Goal: Transaction & Acquisition: Purchase product/service

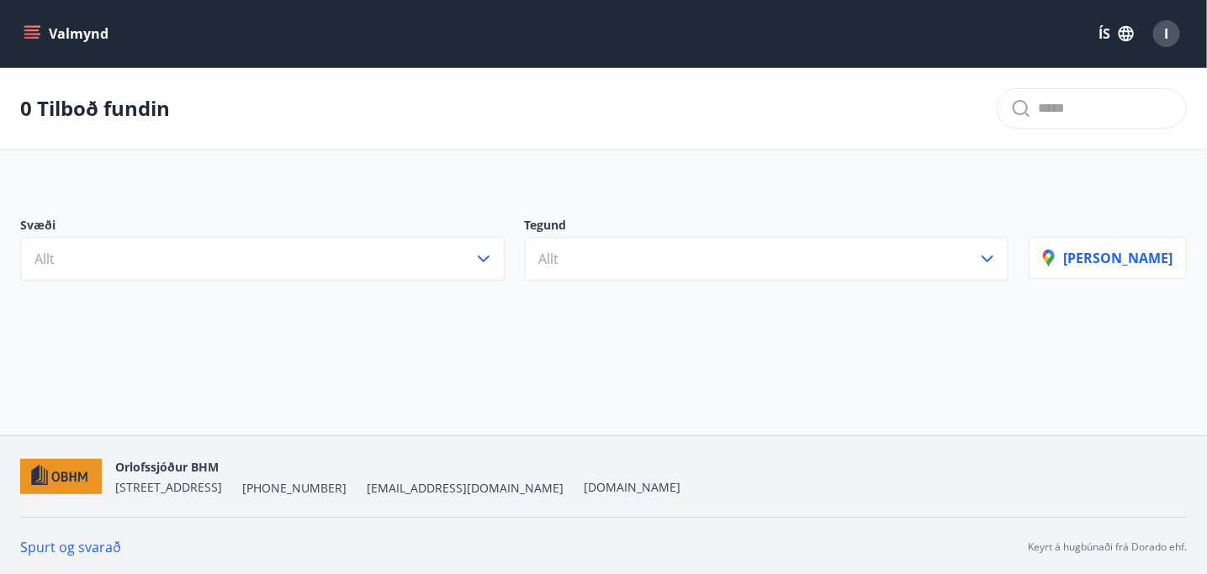
click at [1172, 28] on div "I" at bounding box center [1166, 33] width 27 height 27
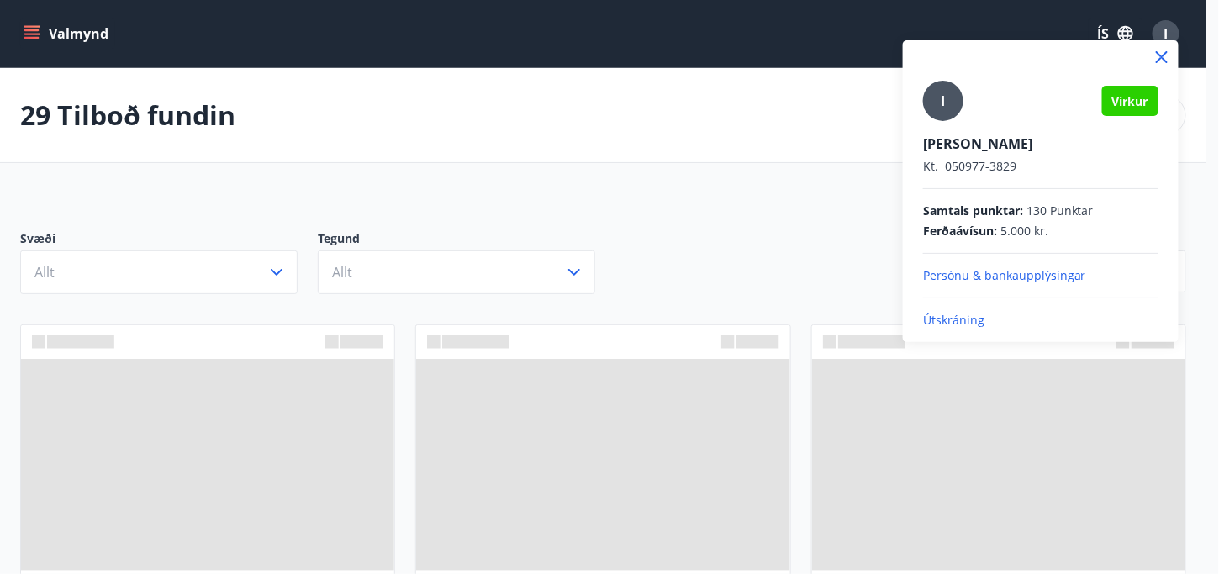
click at [714, 369] on div at bounding box center [609, 287] width 1219 height 574
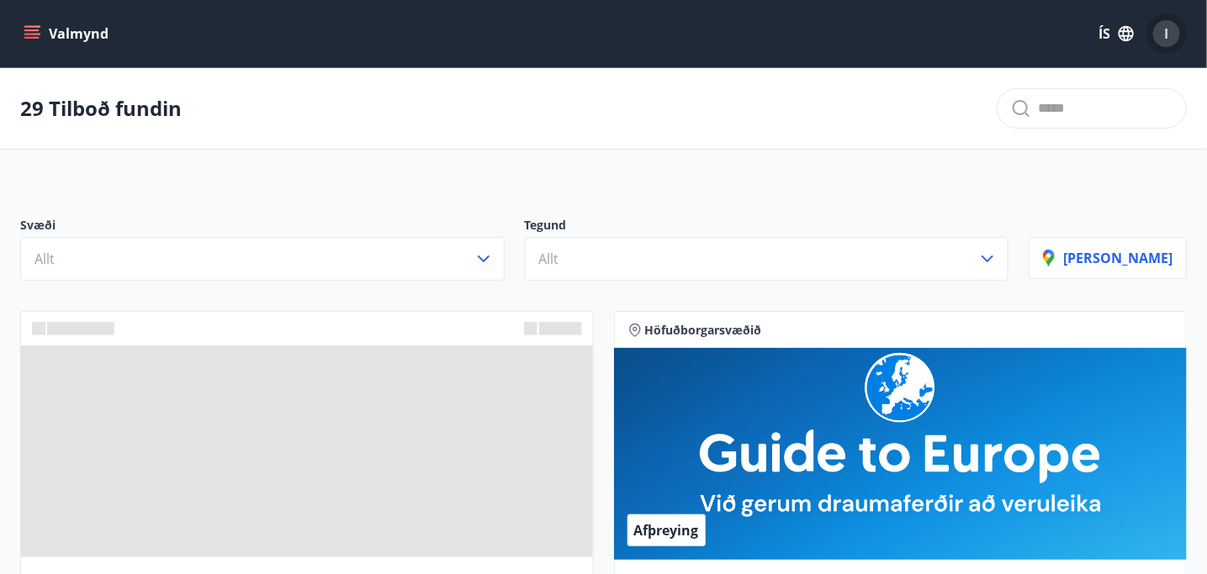
click at [1161, 35] on div "I" at bounding box center [1166, 33] width 27 height 27
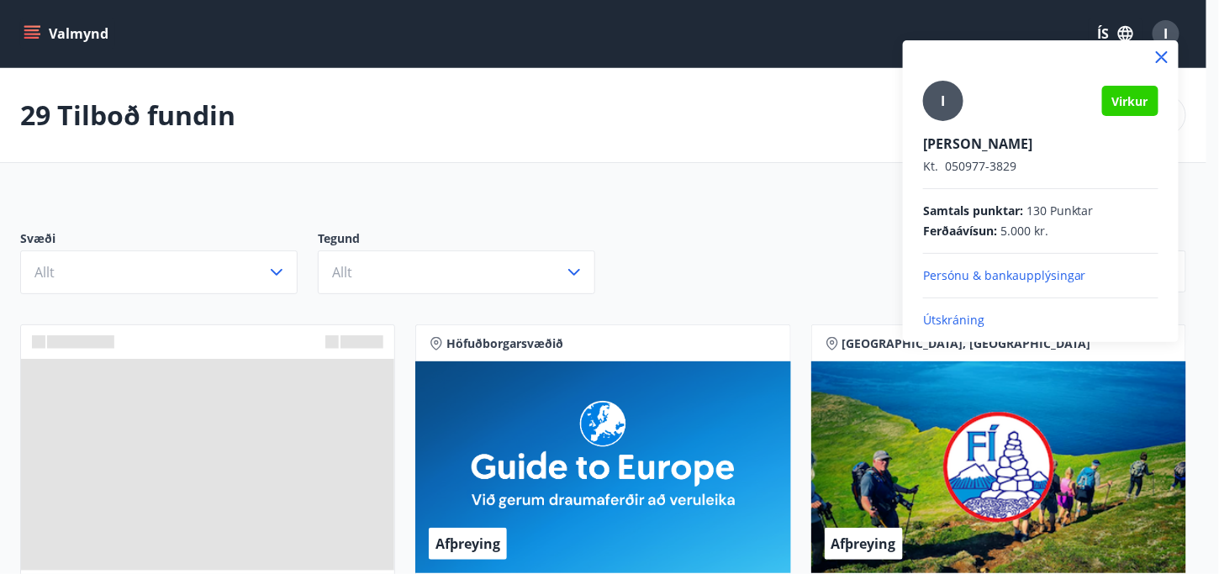
click at [574, 197] on div at bounding box center [609, 287] width 1219 height 574
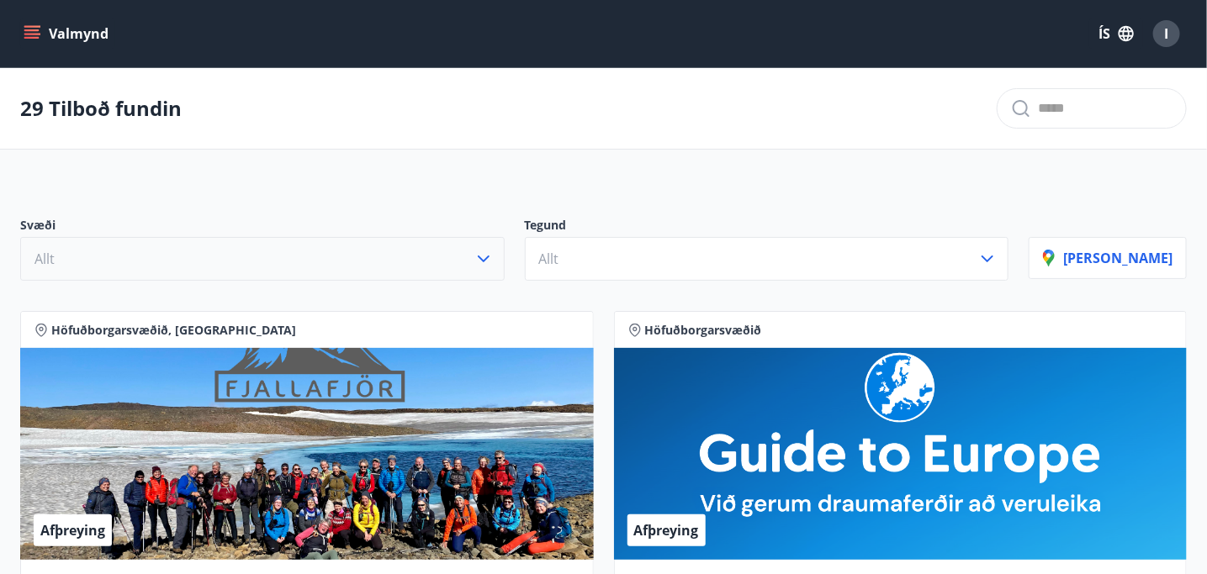
click at [271, 281] on button "Allt" at bounding box center [262, 259] width 484 height 44
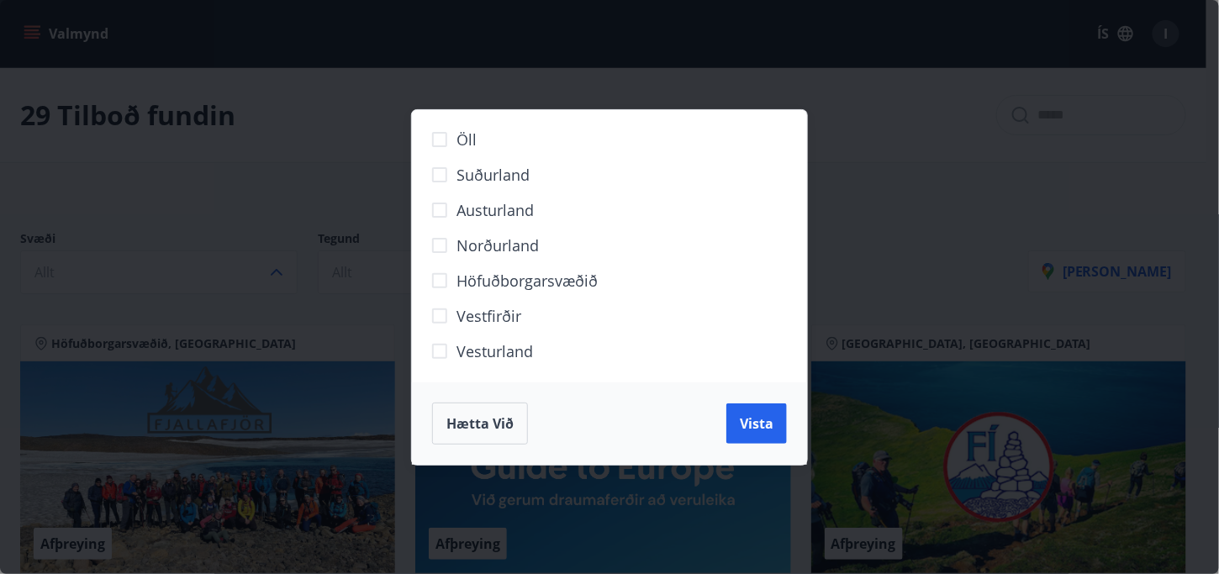
click at [527, 237] on span "Norðurland" at bounding box center [498, 246] width 82 height 22
click at [770, 418] on span "Vista" at bounding box center [757, 424] width 34 height 19
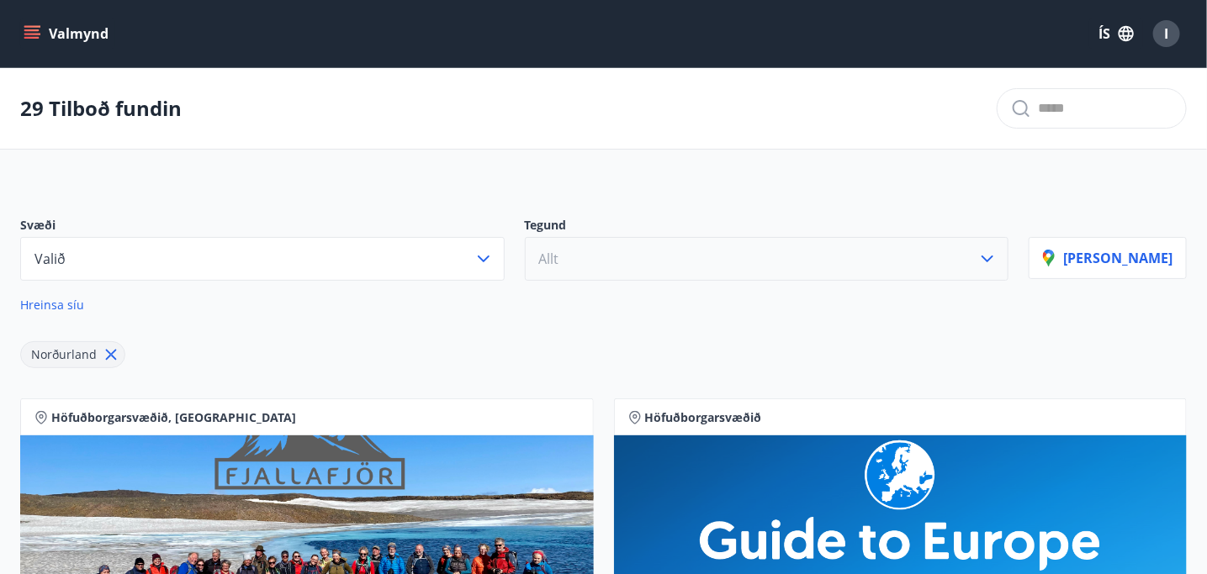
click at [525, 276] on button "Allt" at bounding box center [767, 259] width 484 height 44
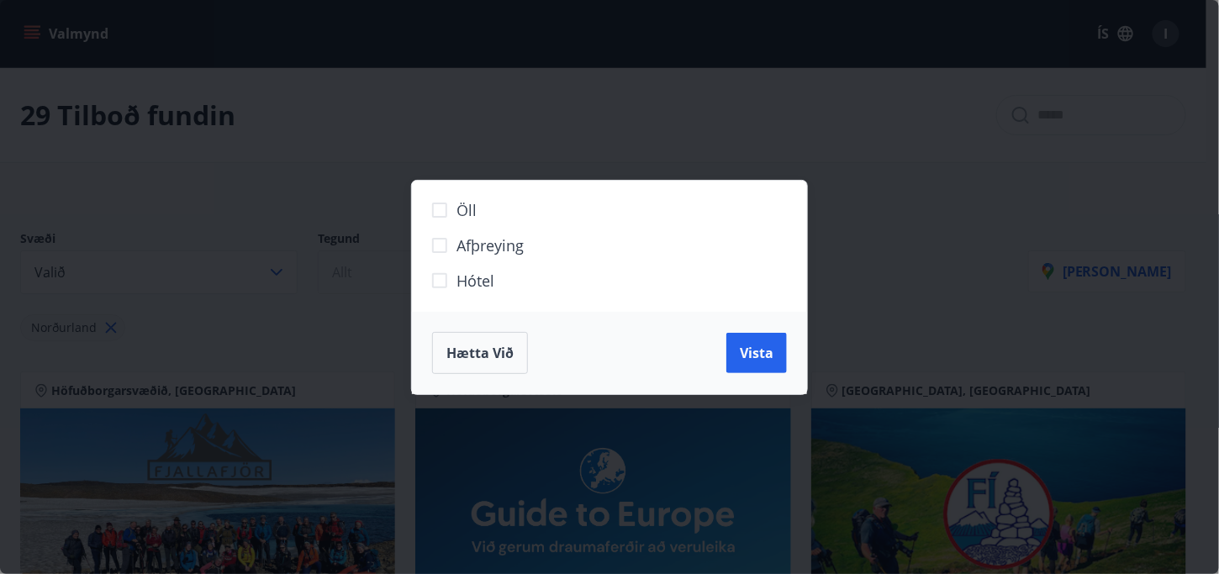
click at [500, 276] on label "Hótel" at bounding box center [599, 287] width 352 height 35
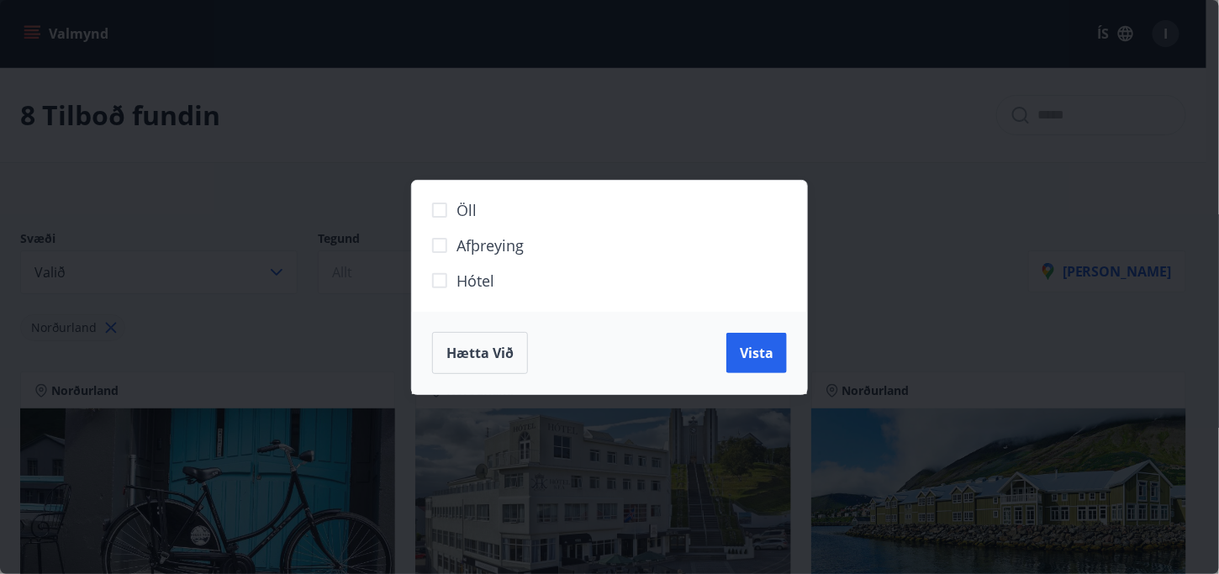
click at [551, 283] on label "Hótel" at bounding box center [599, 287] width 352 height 35
click at [772, 357] on span "Vista" at bounding box center [757, 353] width 34 height 19
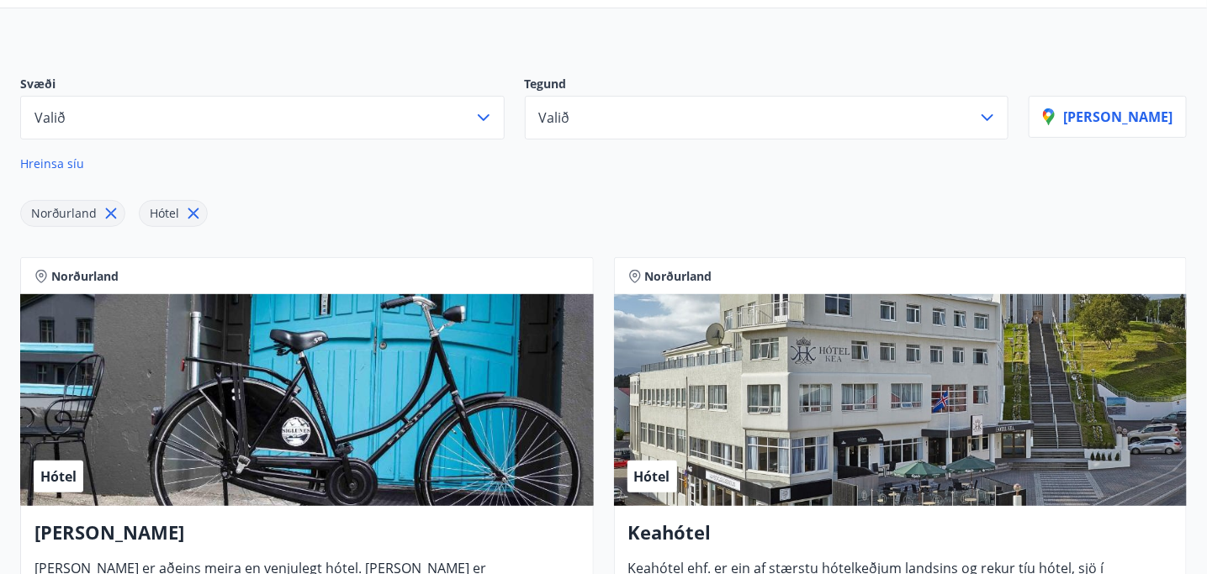
scroll to position [171, 0]
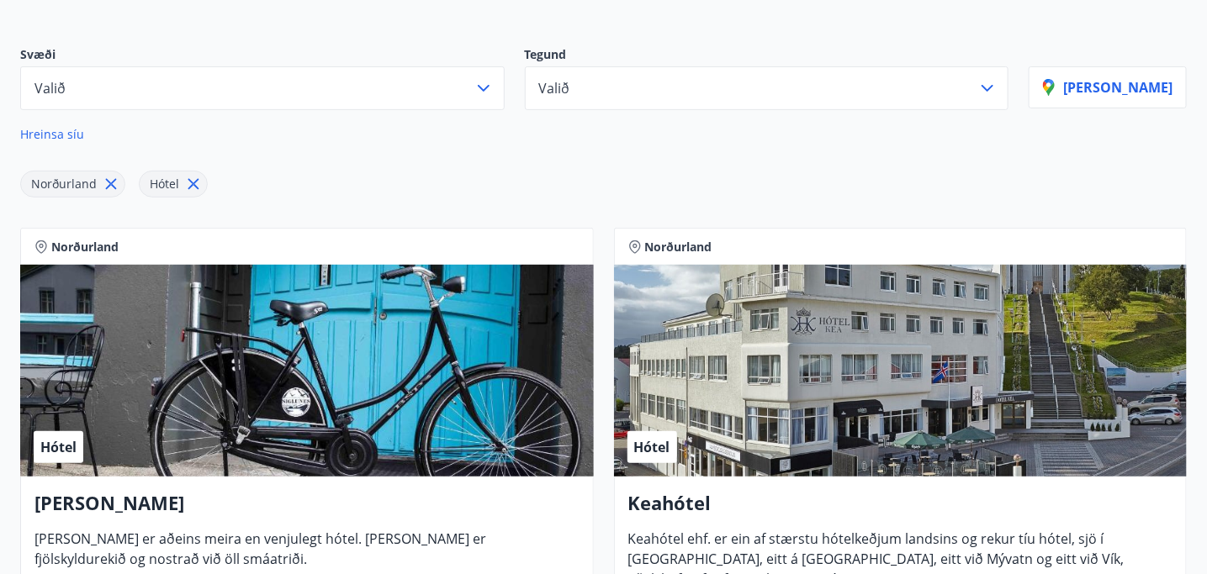
click at [614, 401] on div "Hótel" at bounding box center [901, 371] width 574 height 212
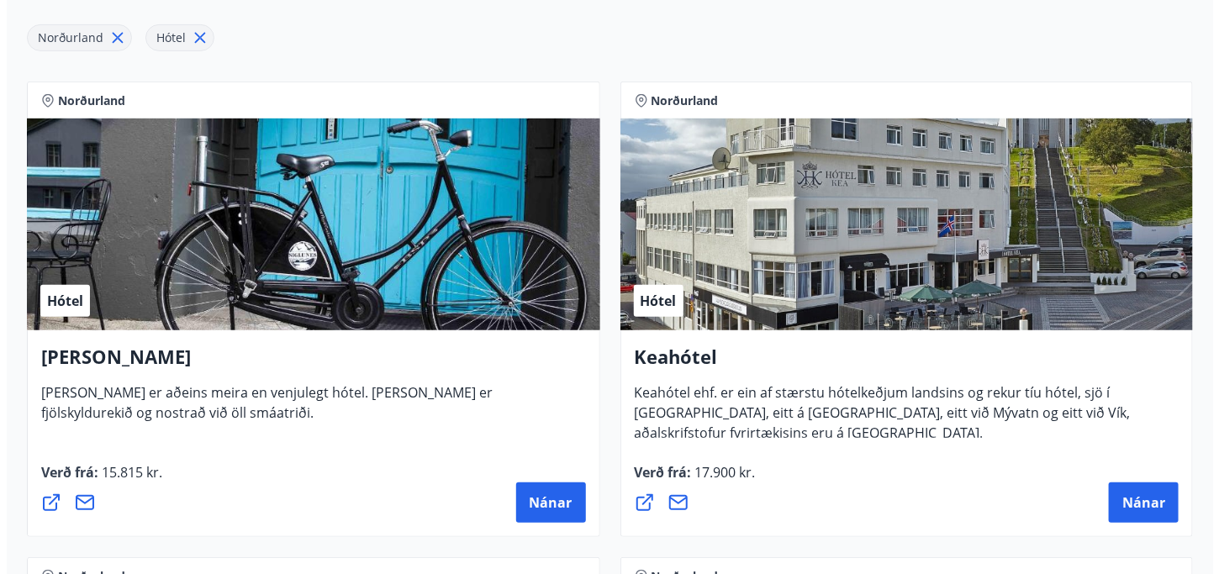
scroll to position [324, 0]
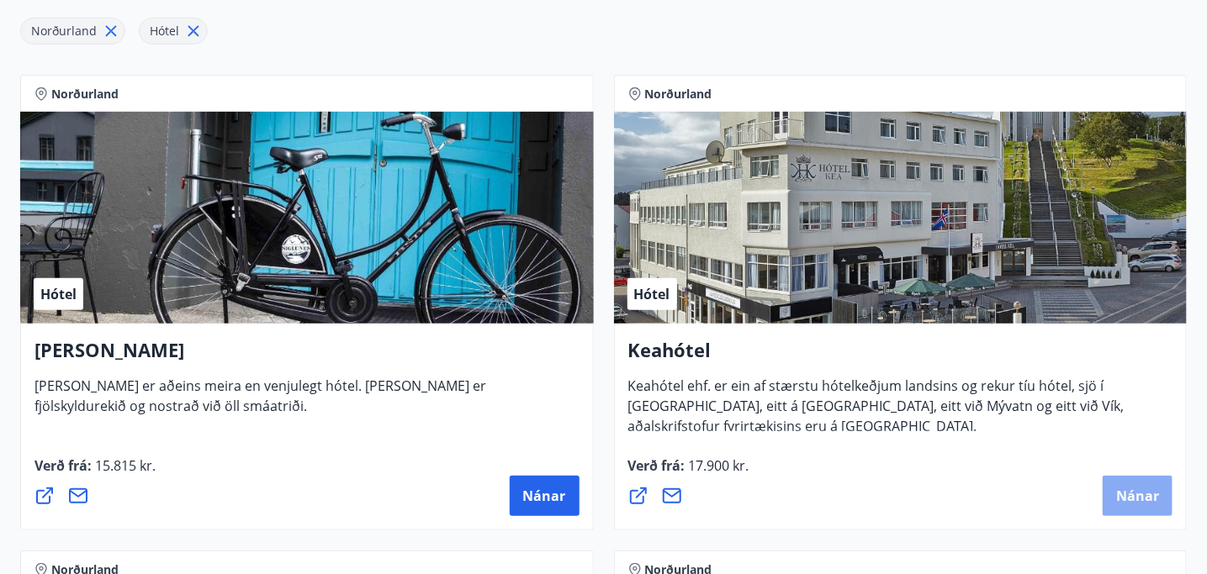
click at [1116, 487] on span "Nánar" at bounding box center [1137, 496] width 43 height 19
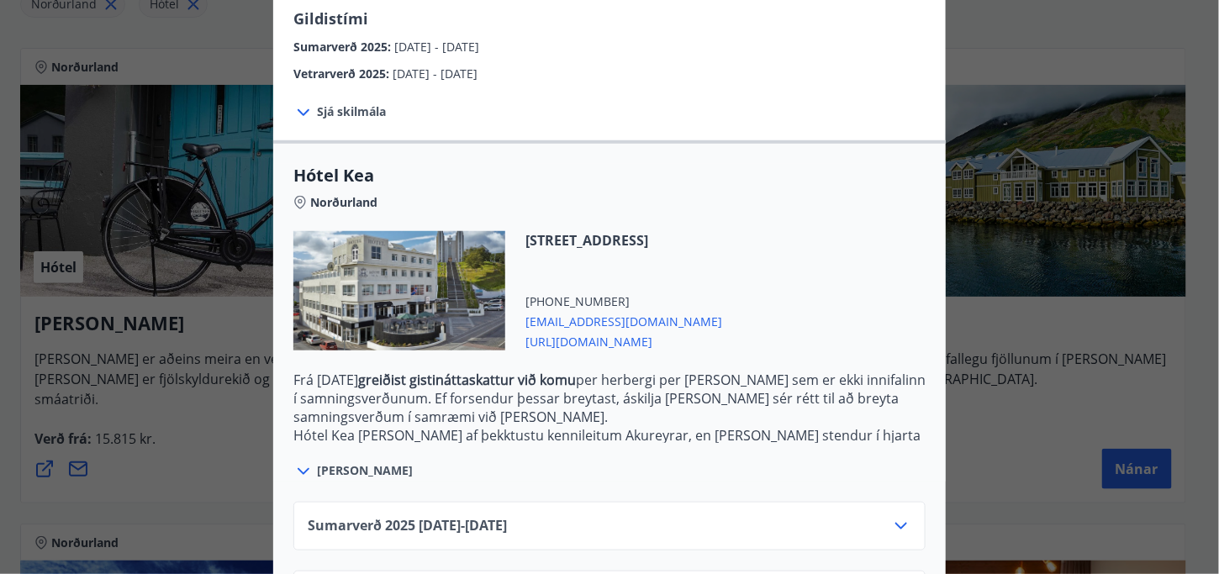
scroll to position [365, 0]
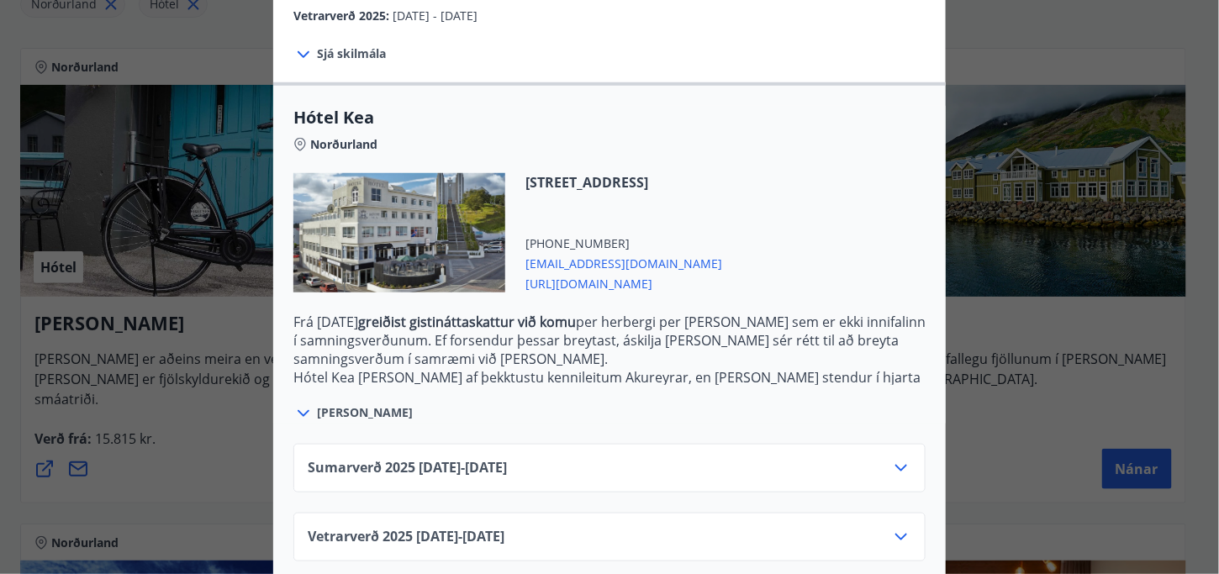
click at [724, 458] on div "Sumarverð 2025 16.05.25 - 30.09.25" at bounding box center [610, 475] width 604 height 34
click at [891, 458] on icon at bounding box center [901, 468] width 20 height 20
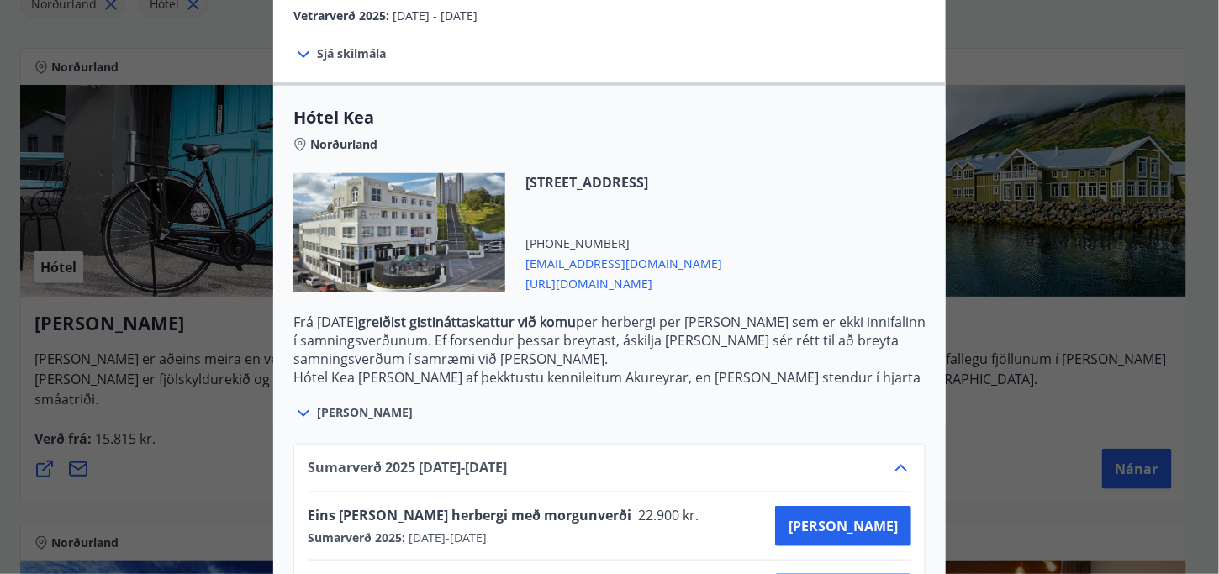
scroll to position [445, 0]
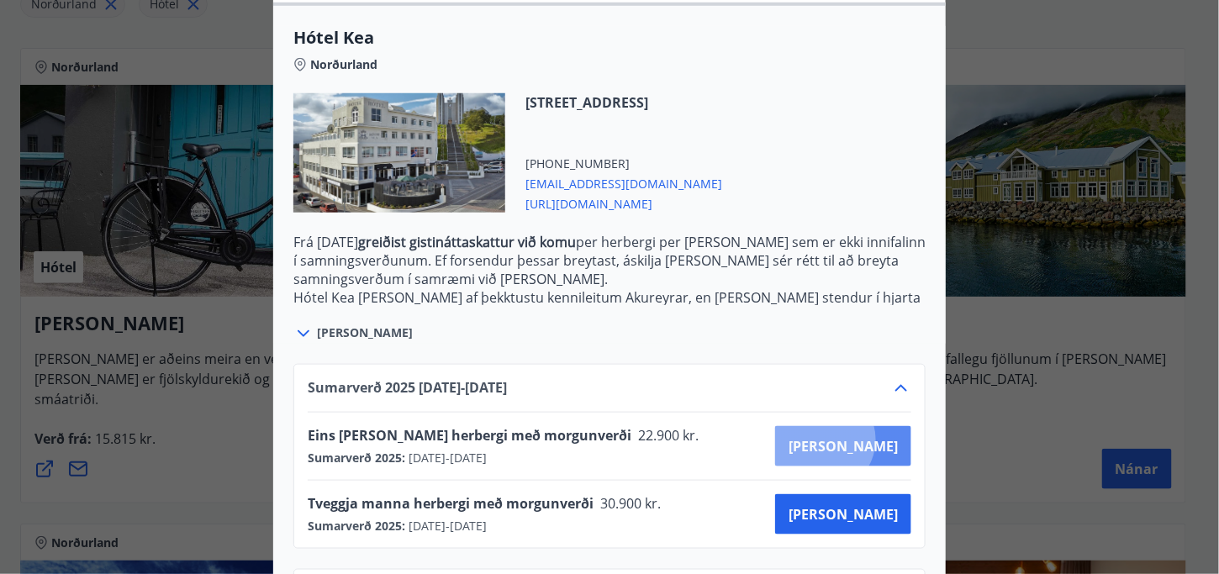
click at [882, 437] on span "Kaupa" at bounding box center [843, 446] width 109 height 19
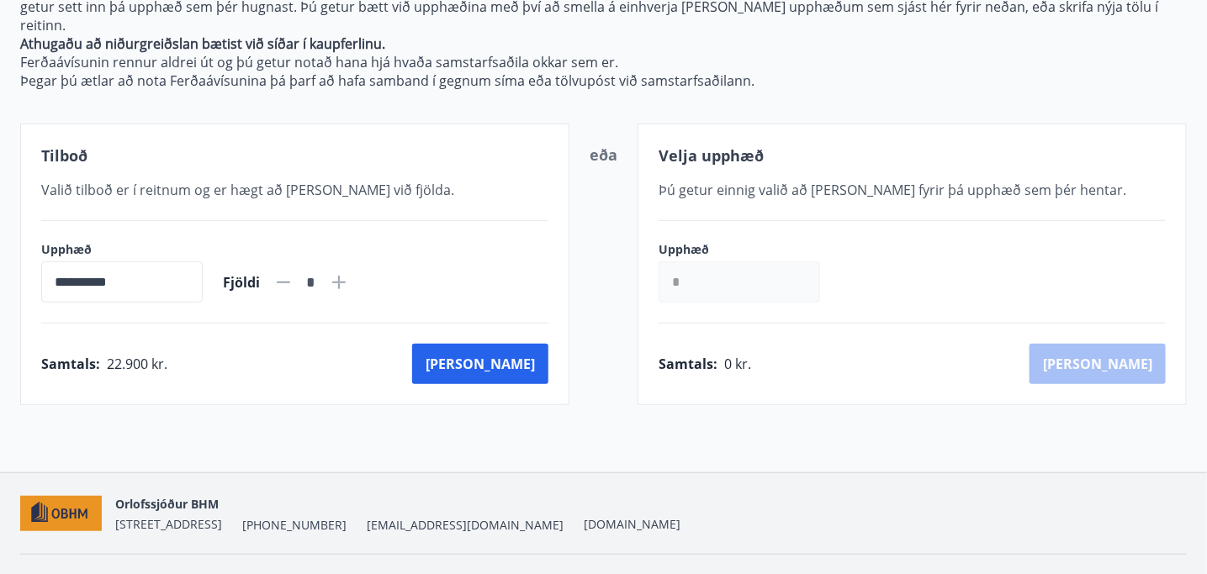
scroll to position [274, 0]
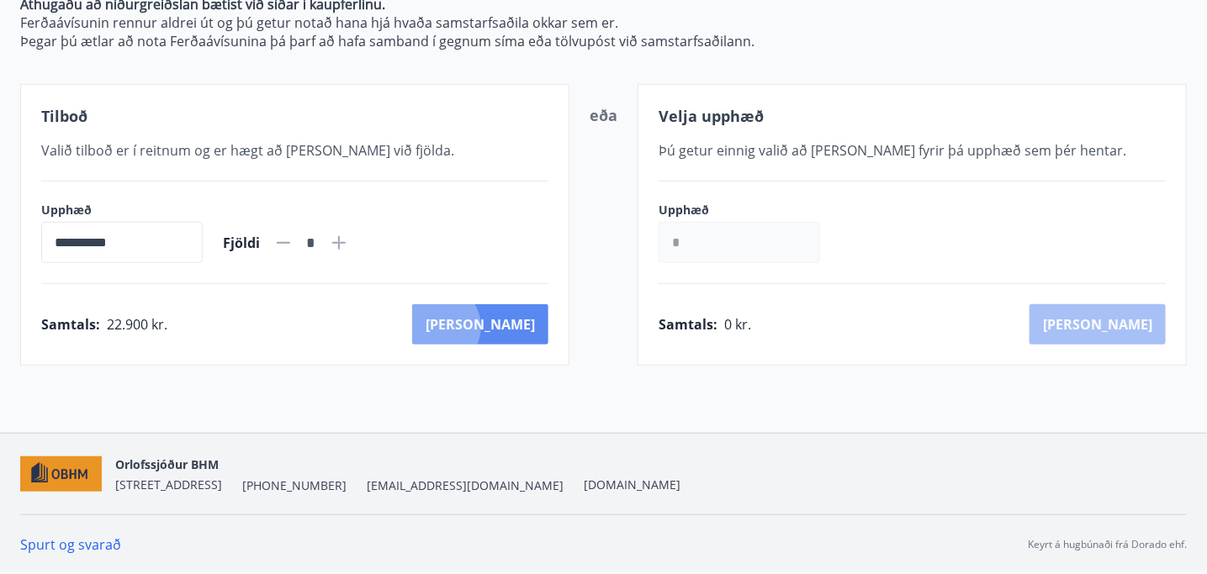
click at [513, 328] on button "[PERSON_NAME]" at bounding box center [480, 324] width 136 height 40
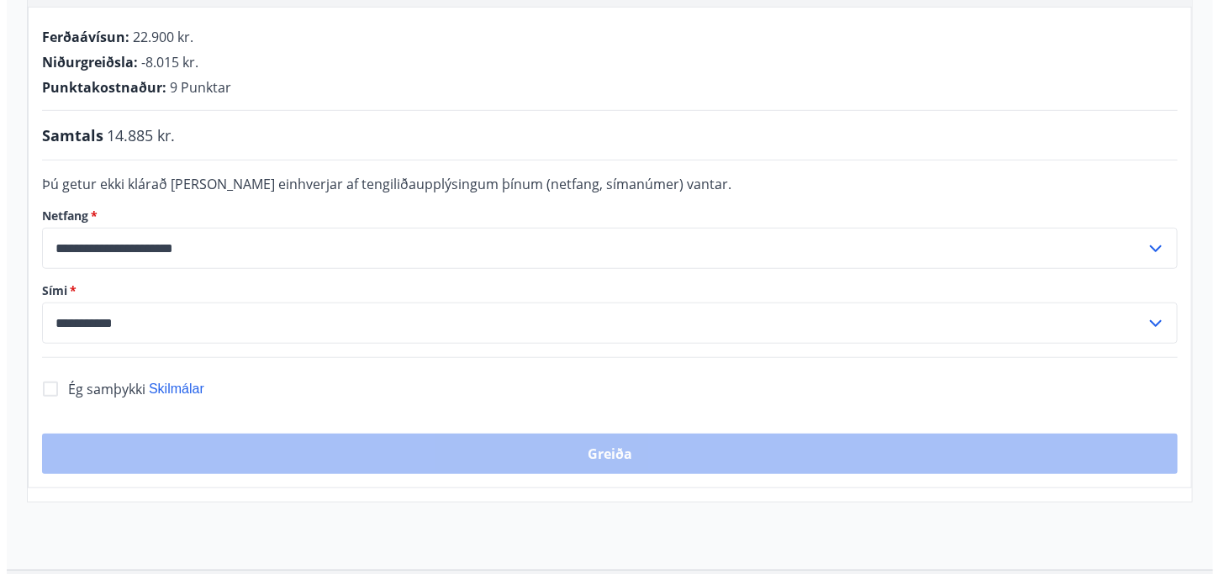
scroll to position [434, 0]
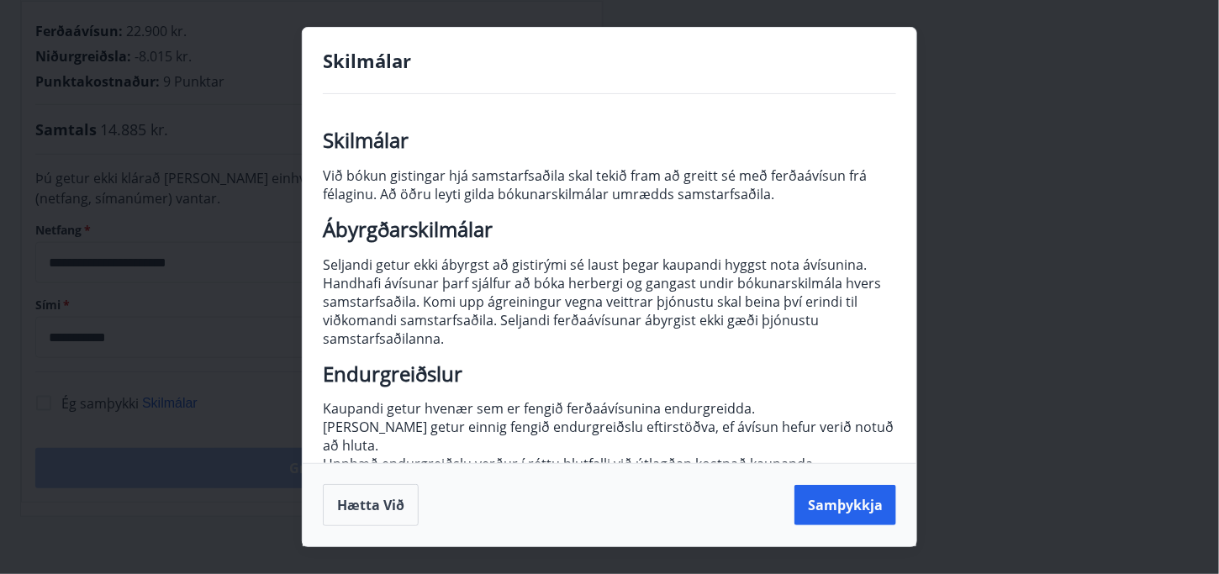
click at [838, 527] on div "Hætta við Samþykkja" at bounding box center [610, 504] width 614 height 83
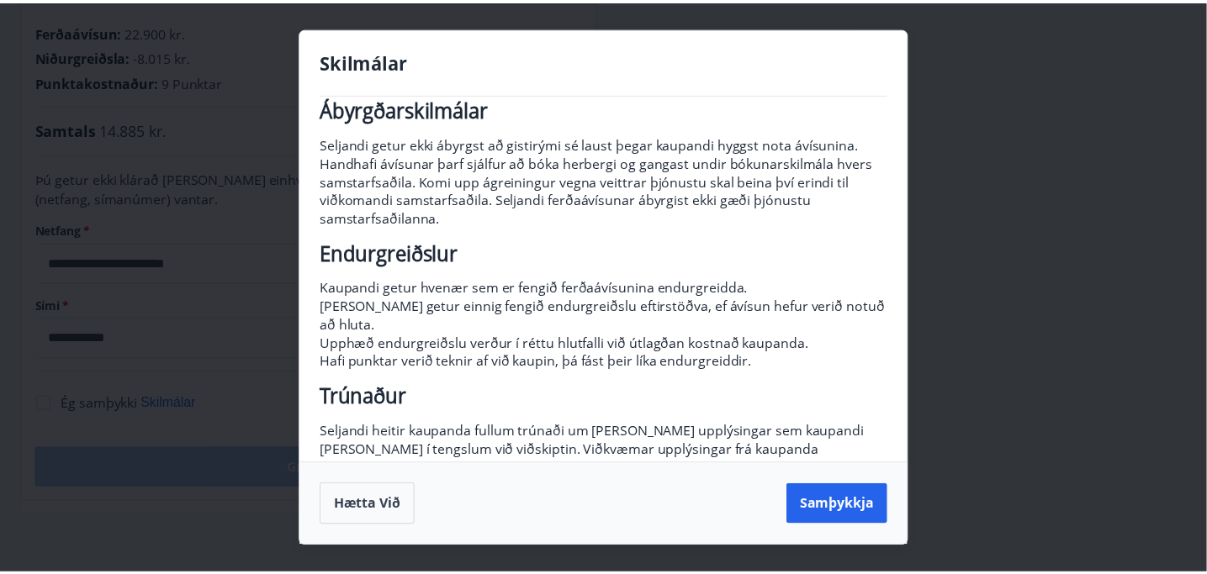
scroll to position [122, 0]
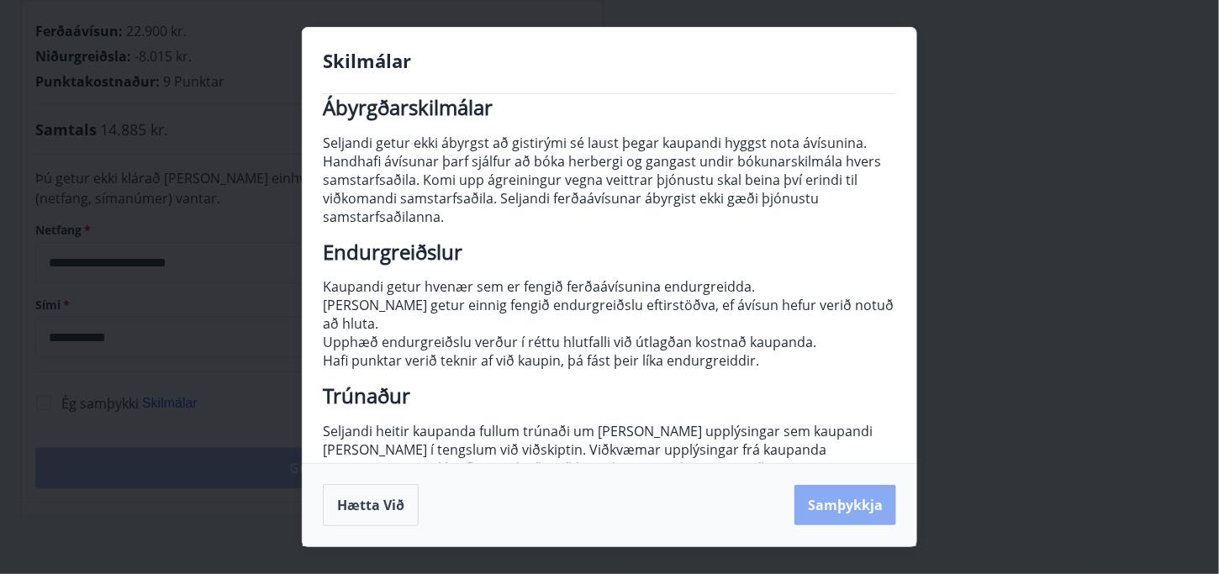
click at [815, 498] on button "Samþykkja" at bounding box center [846, 505] width 102 height 40
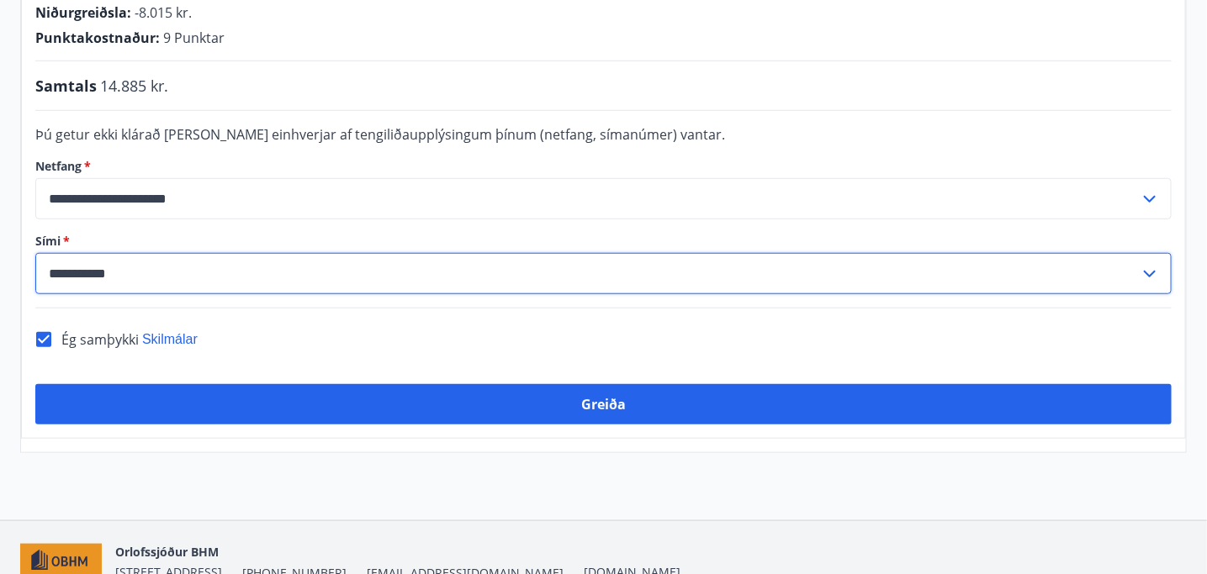
click at [318, 294] on input "**********" at bounding box center [587, 273] width 1104 height 41
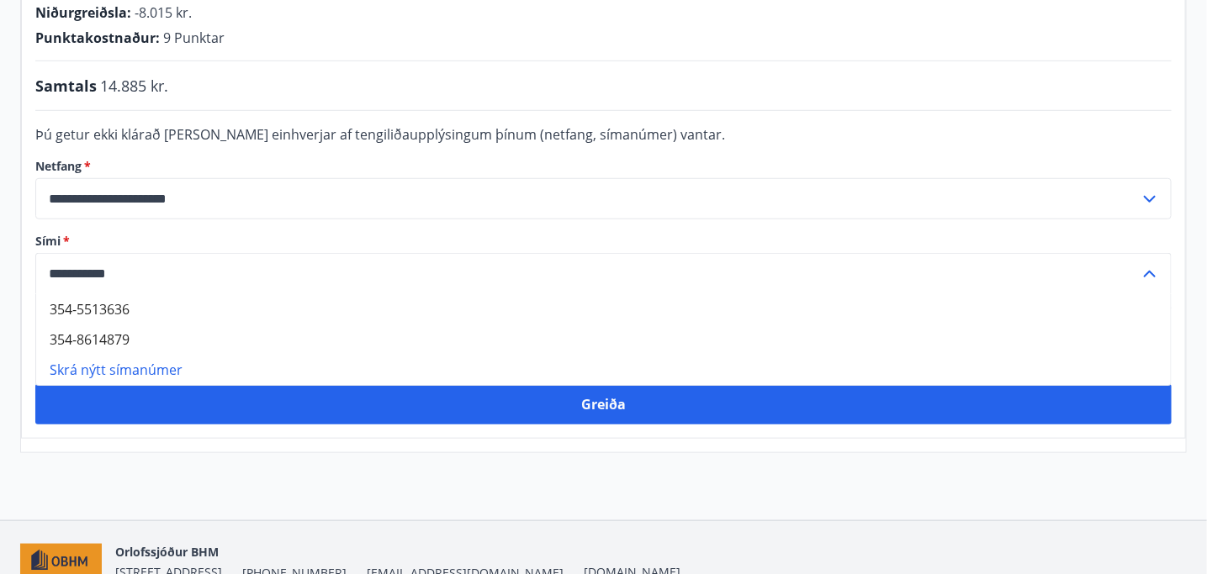
click at [209, 355] on li "354-8614879" at bounding box center [603, 340] width 1135 height 30
type input "**********"
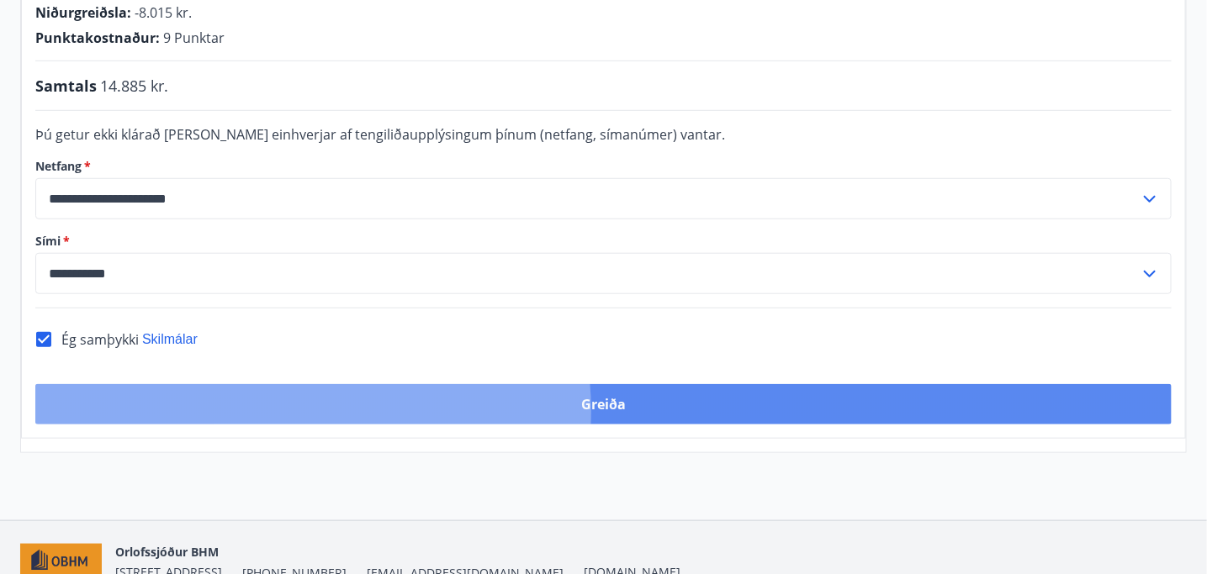
click at [290, 425] on button "Greiða" at bounding box center [603, 404] width 1136 height 40
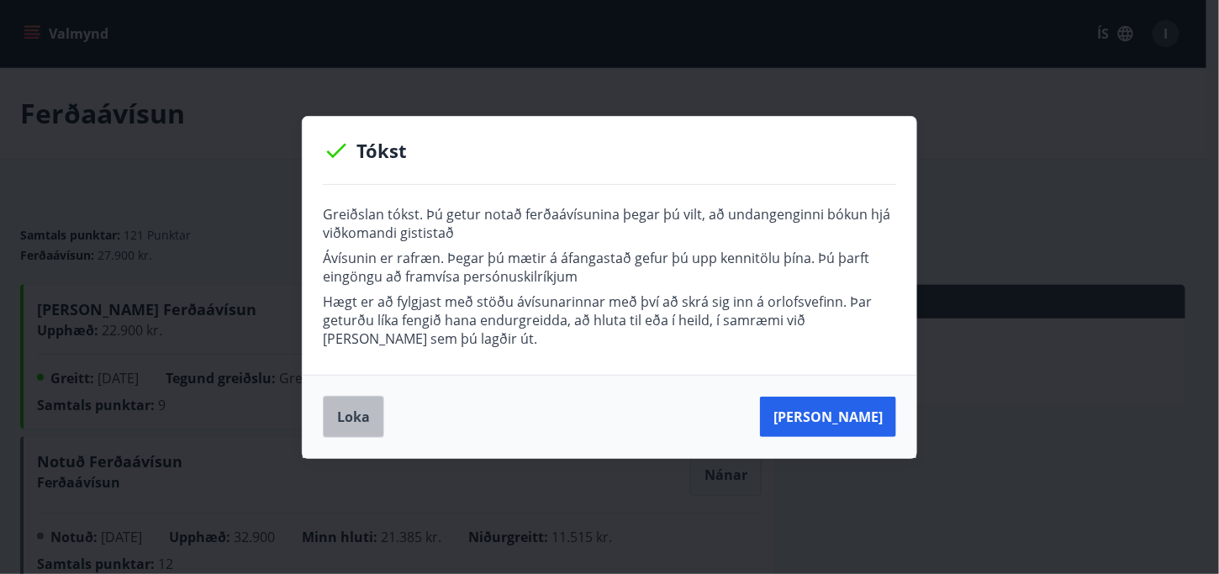
click at [353, 410] on button "Loka" at bounding box center [353, 417] width 61 height 42
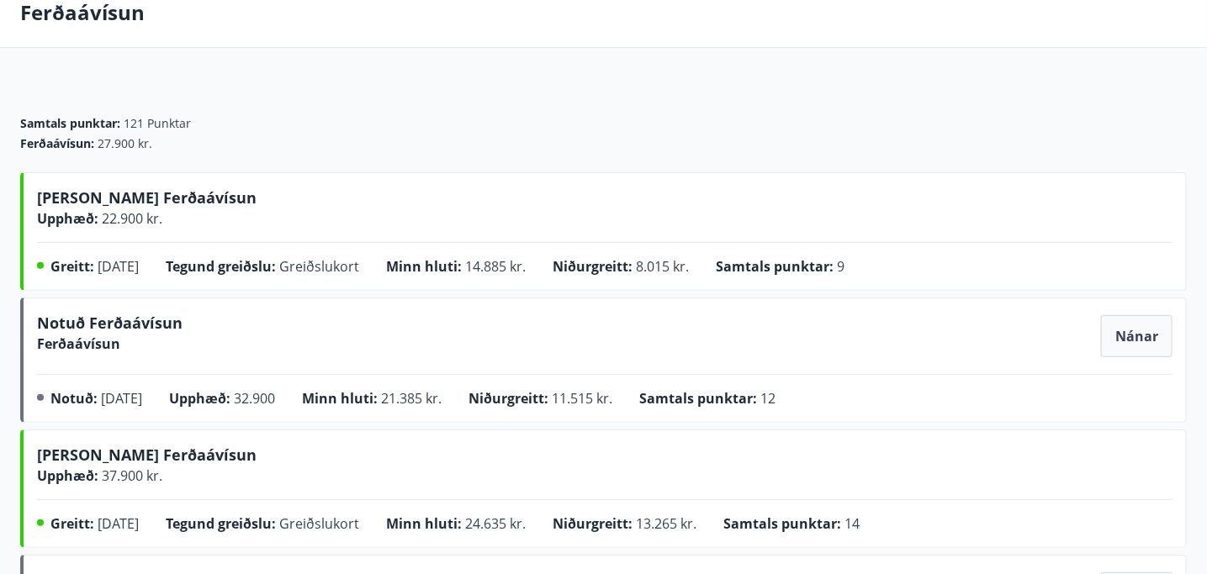
scroll to position [61, 0]
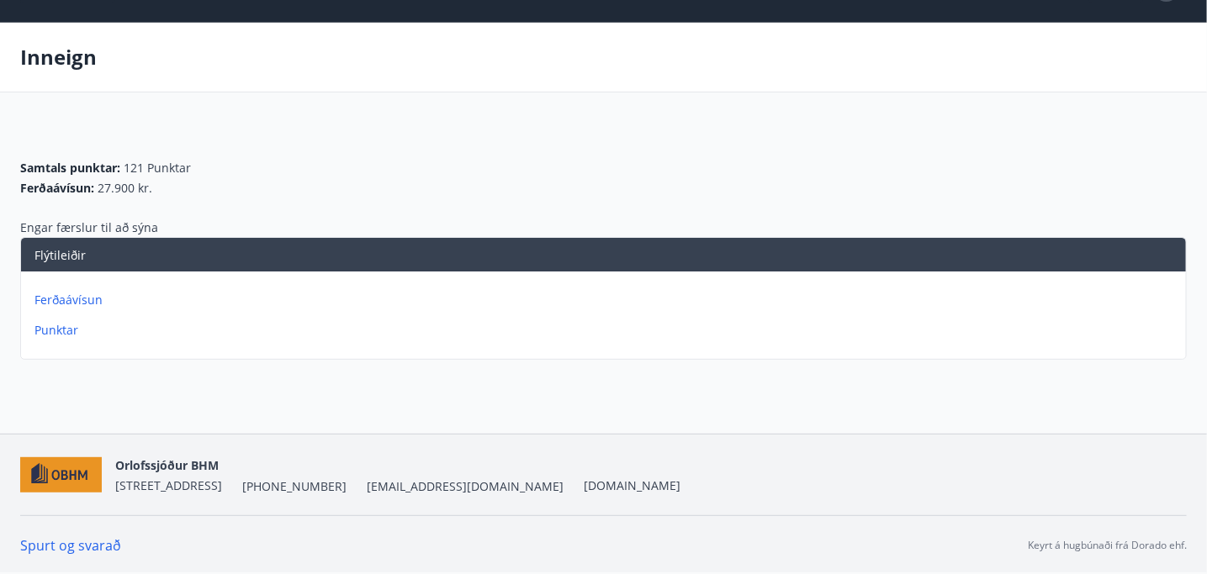
scroll to position [15, 0]
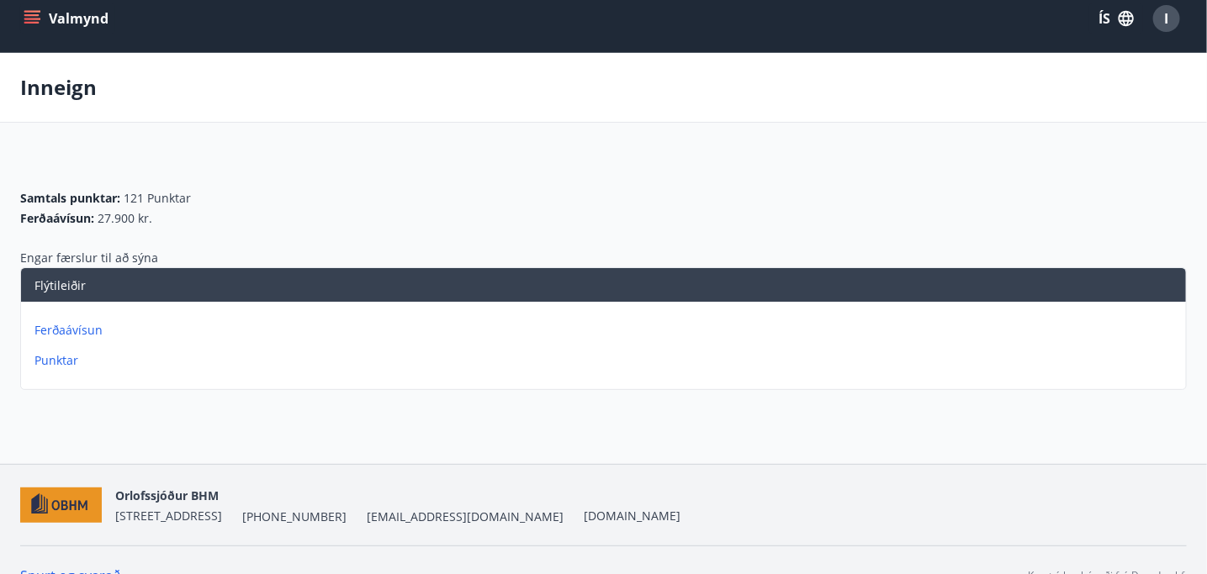
click at [56, 16] on button "Valmynd" at bounding box center [67, 18] width 95 height 30
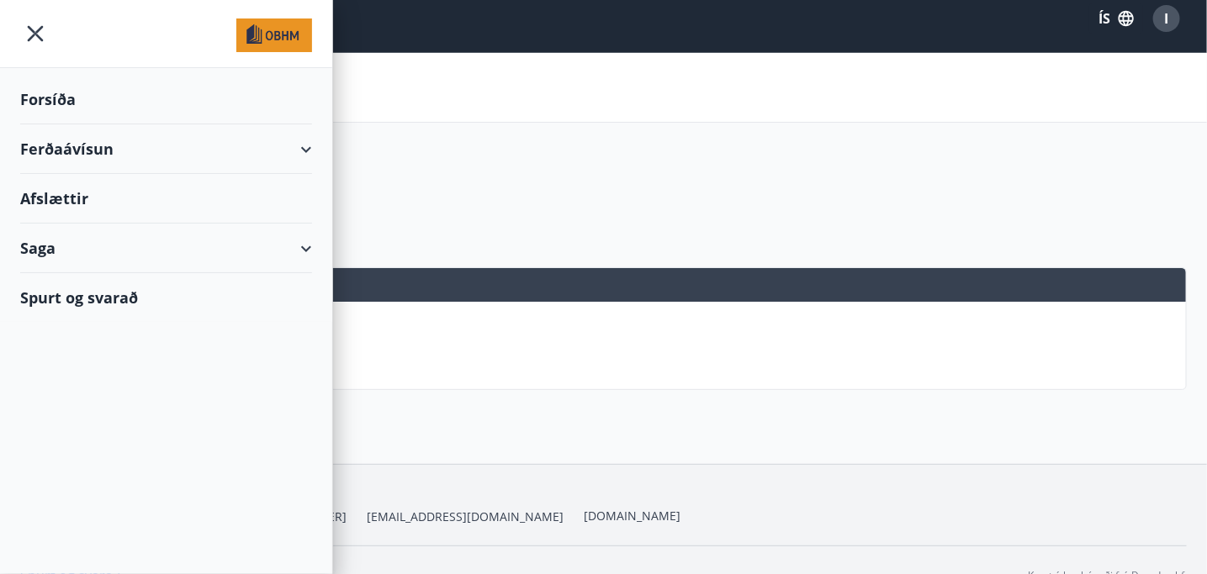
click at [85, 147] on div "Ferðaávísun" at bounding box center [166, 149] width 292 height 50
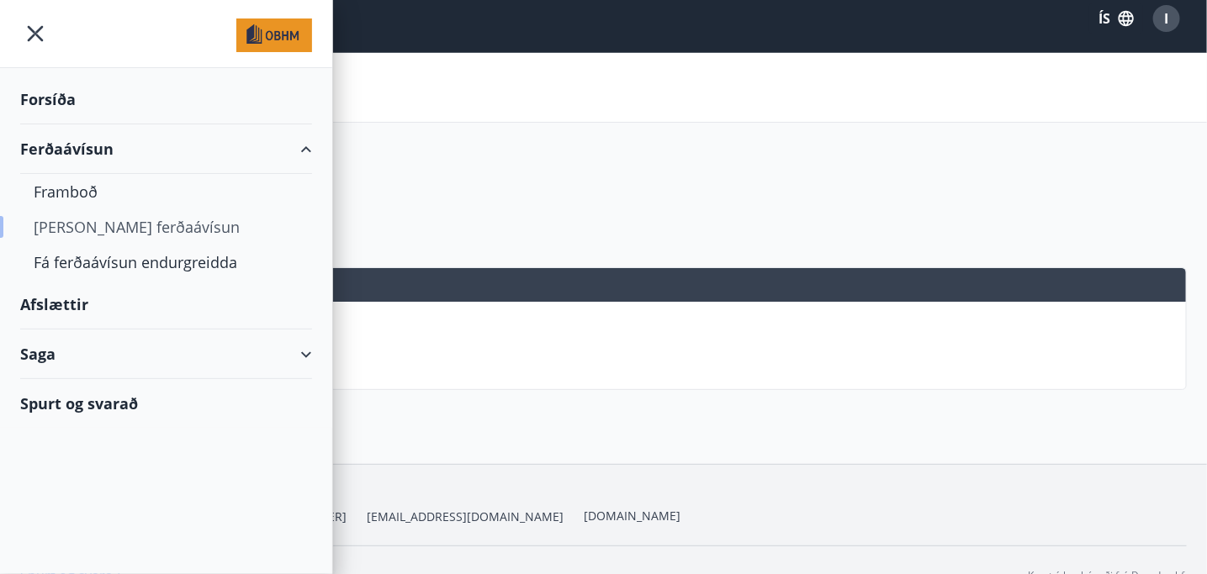
click at [93, 225] on div "[PERSON_NAME] ferðaávísun" at bounding box center [166, 226] width 265 height 35
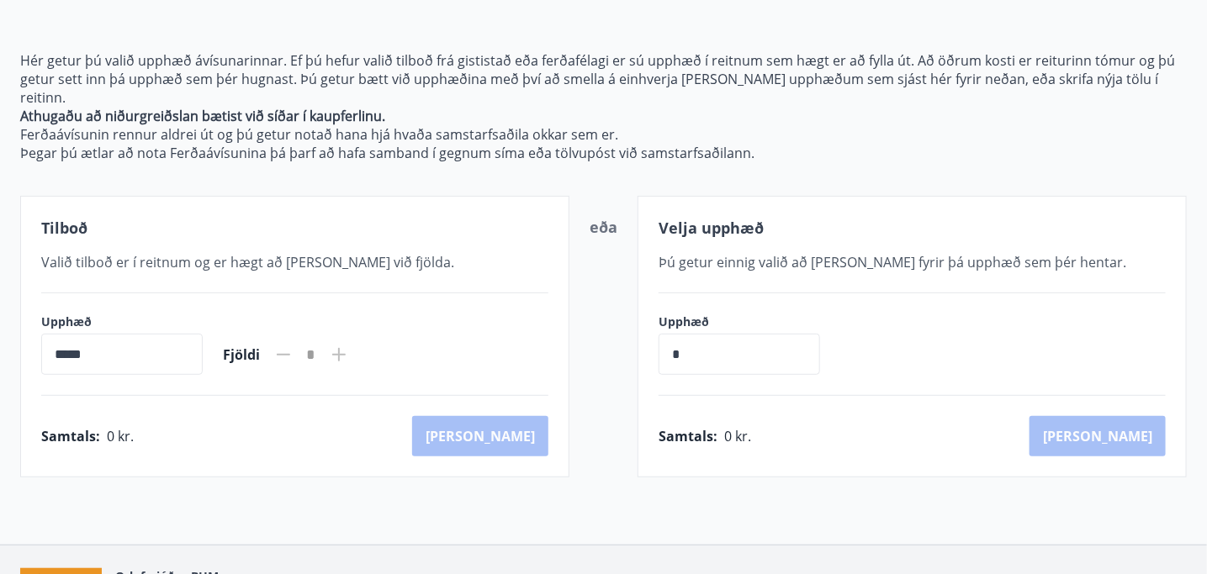
scroll to position [162, 0]
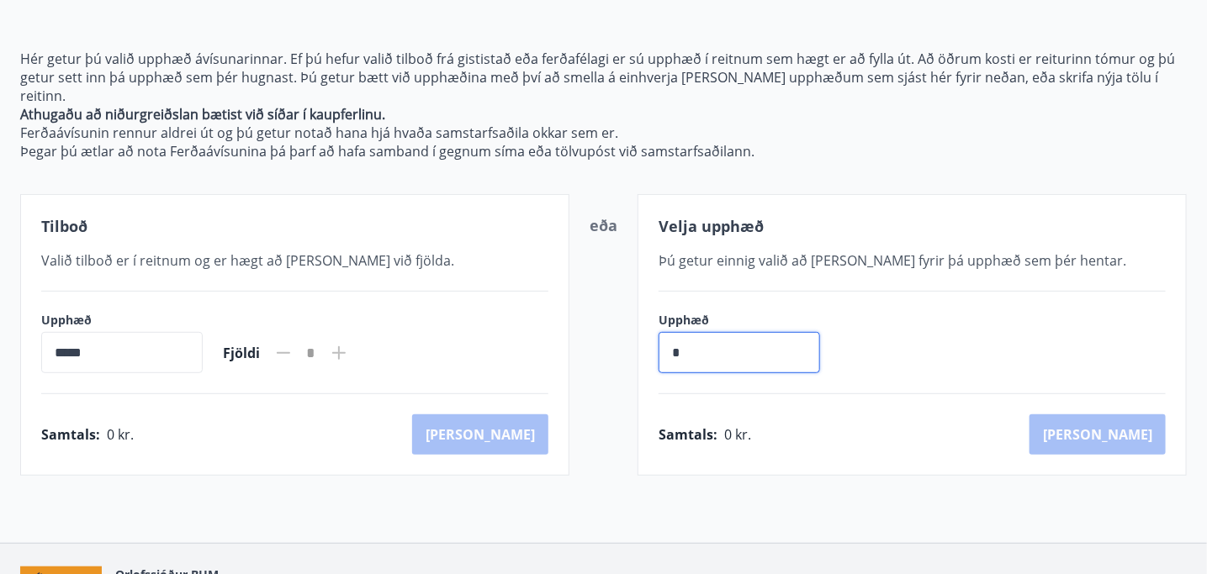
click at [719, 364] on input "*" at bounding box center [739, 352] width 161 height 41
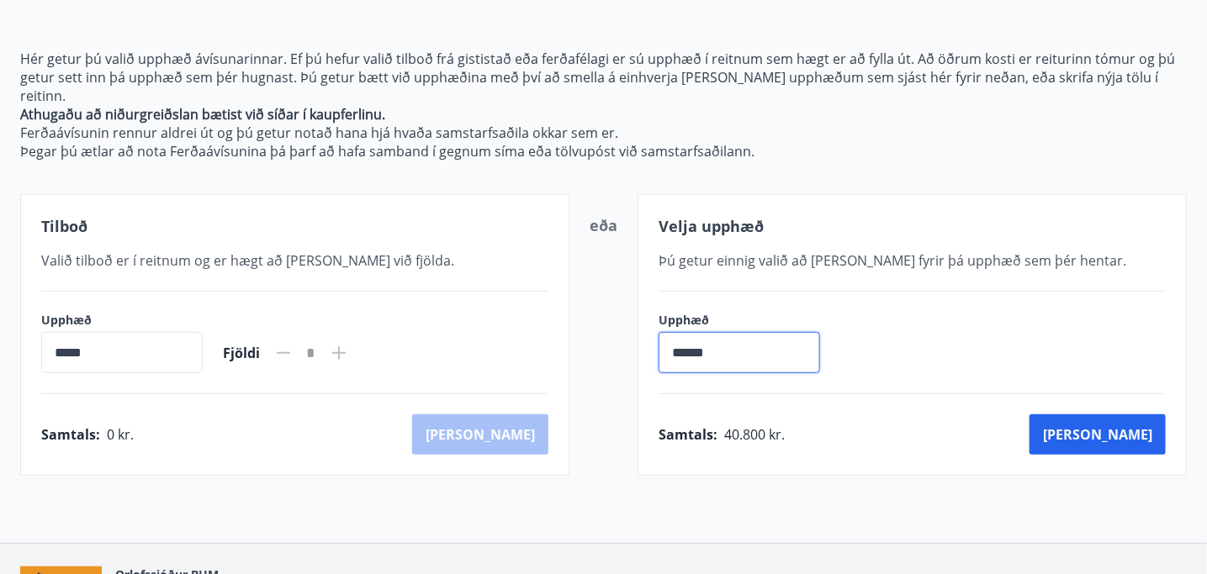
type input "******"
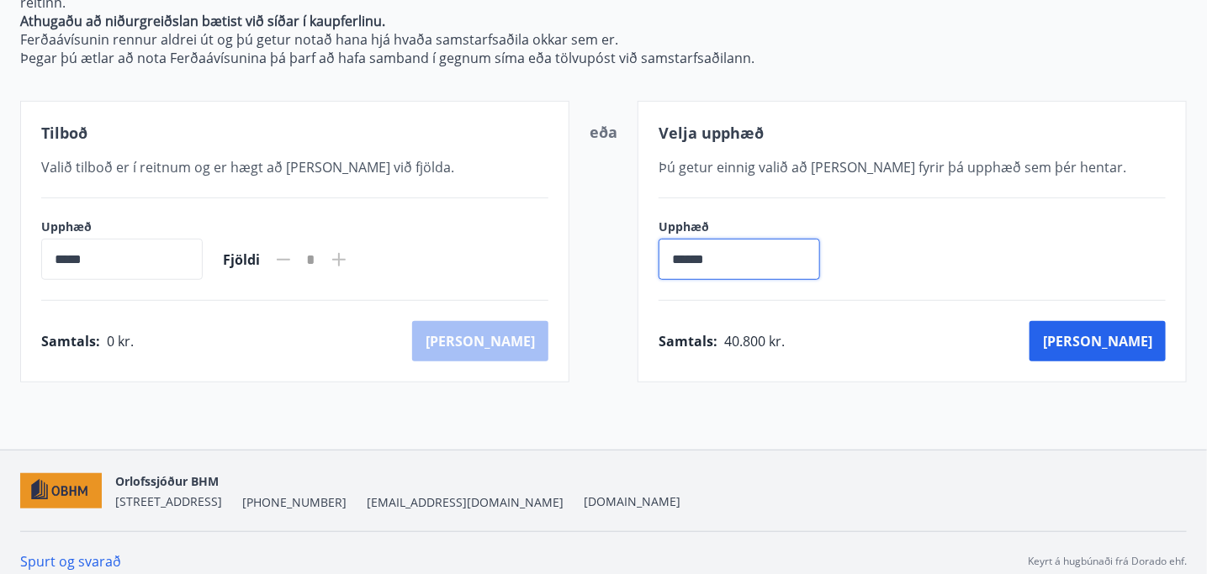
scroll to position [257, 0]
click at [1113, 341] on button "[PERSON_NAME]" at bounding box center [1097, 340] width 136 height 40
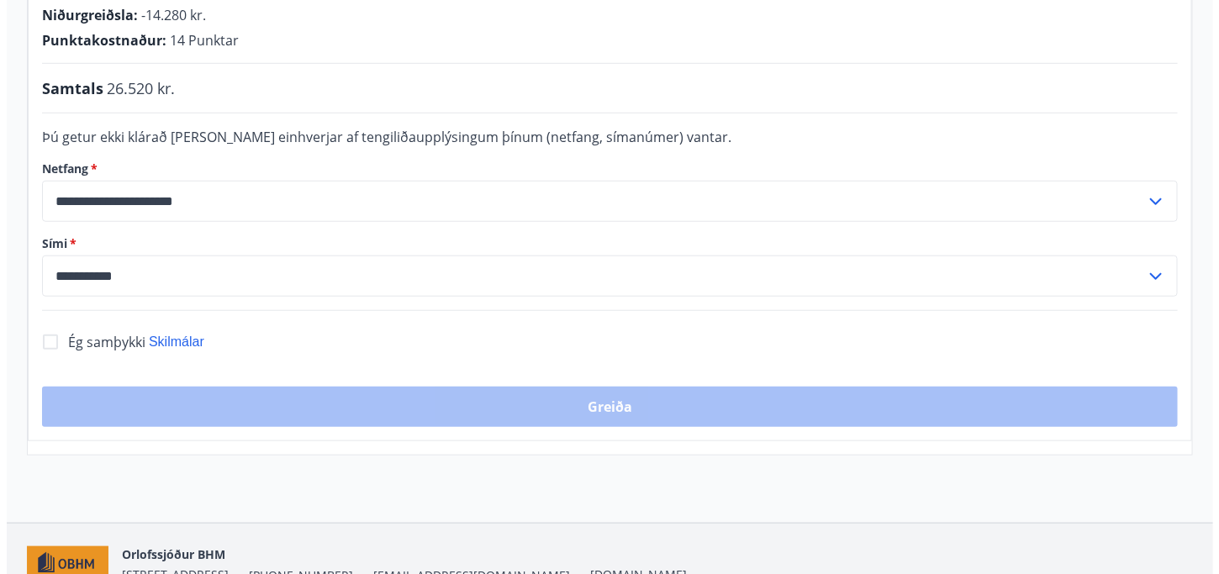
scroll to position [432, 0]
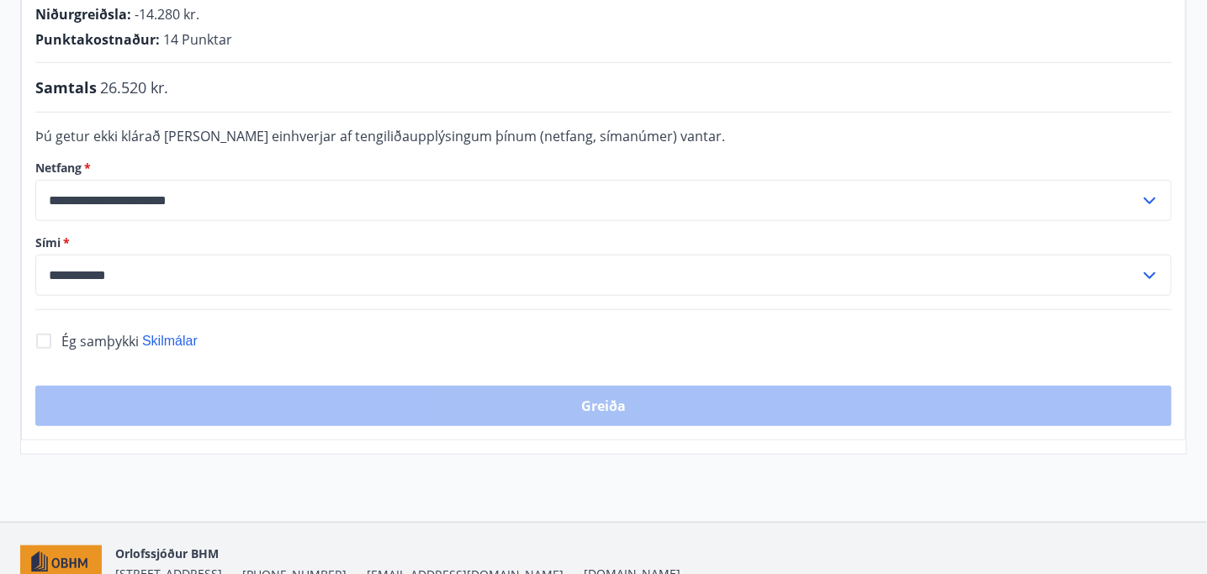
click at [515, 296] on input "**********" at bounding box center [587, 275] width 1104 height 41
click at [474, 357] on li "354-8614879" at bounding box center [603, 341] width 1135 height 30
type input "**********"
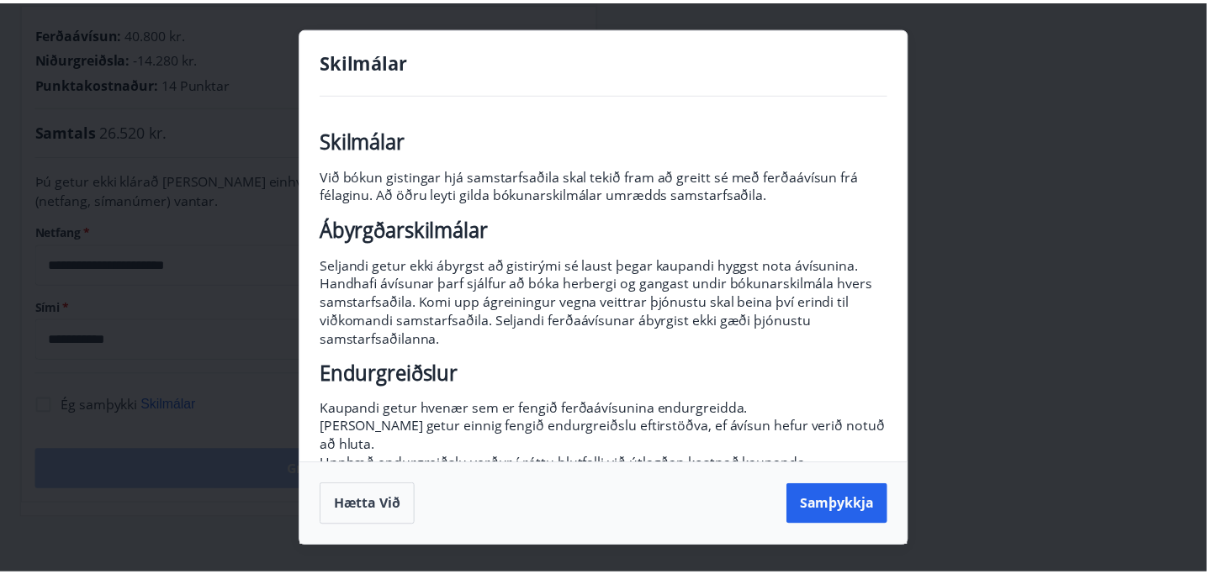
scroll to position [244, 0]
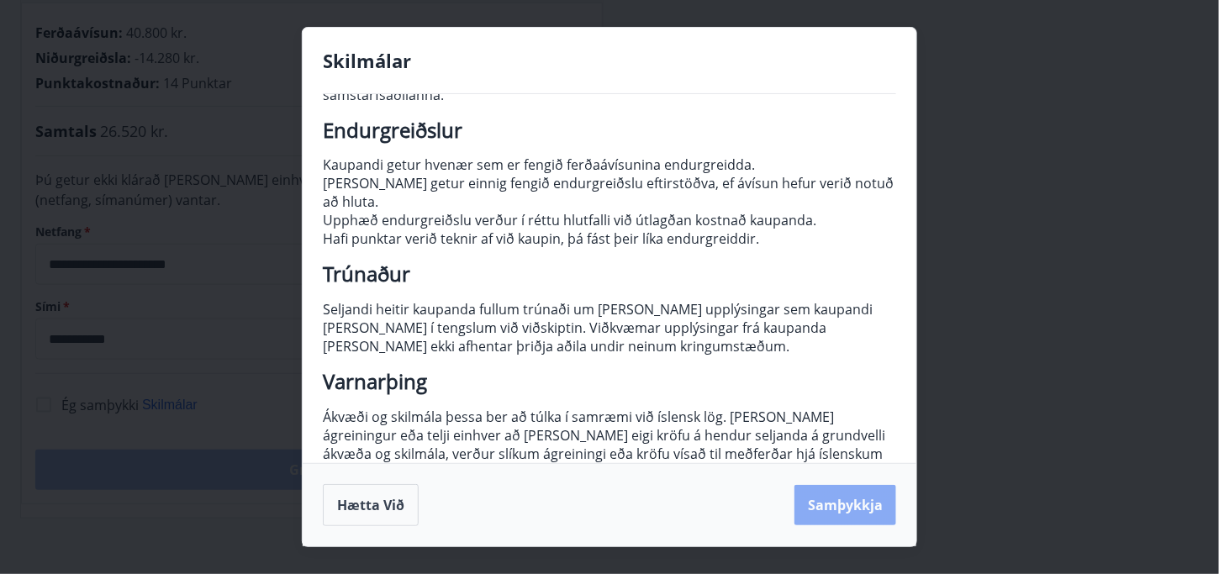
click at [833, 496] on button "Samþykkja" at bounding box center [846, 505] width 102 height 40
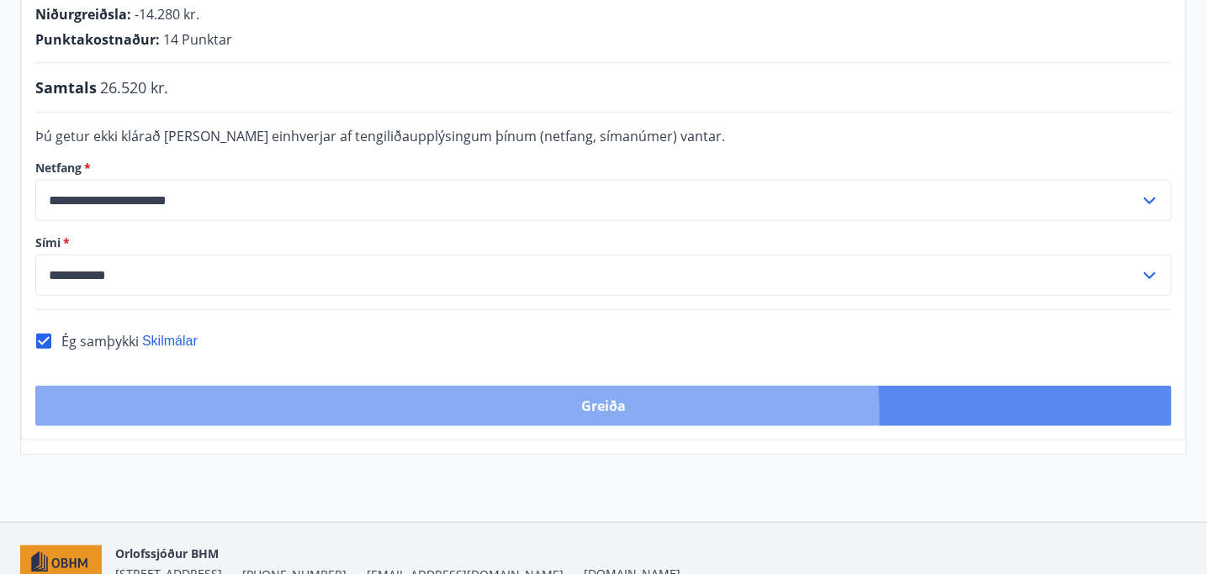
click at [456, 426] on button "Greiða" at bounding box center [603, 406] width 1136 height 40
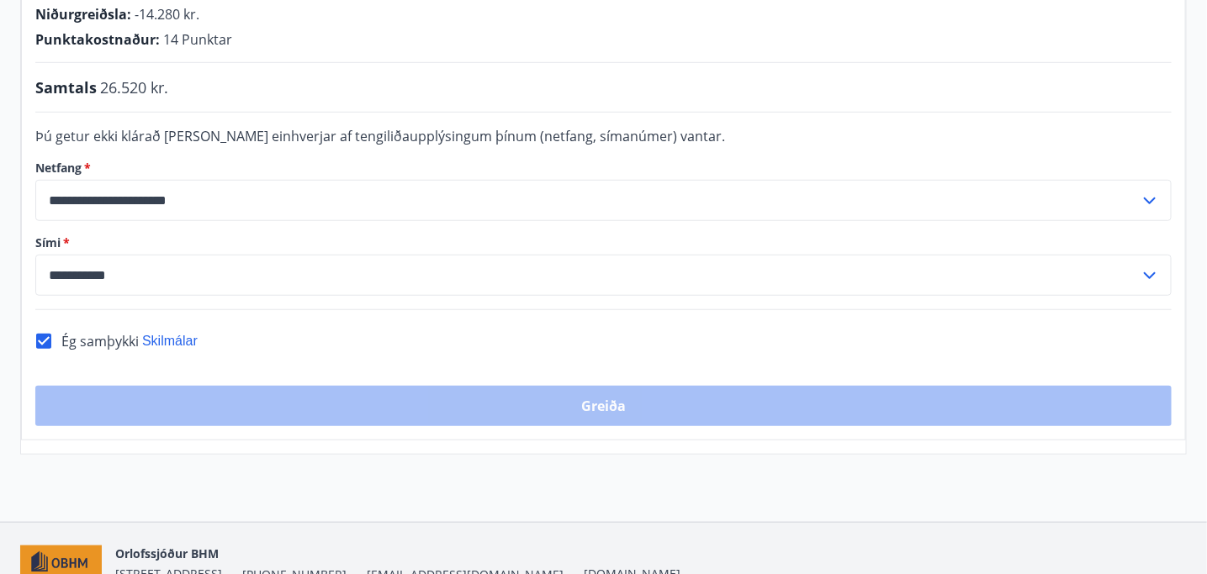
scroll to position [339, 0]
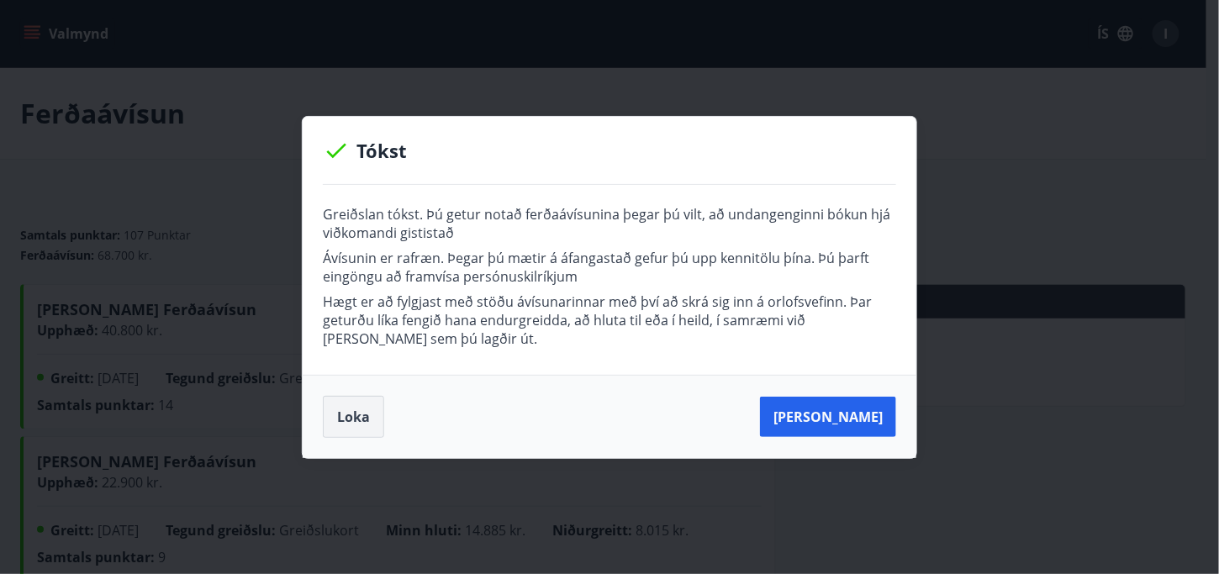
click at [352, 407] on button "Loka" at bounding box center [353, 417] width 61 height 42
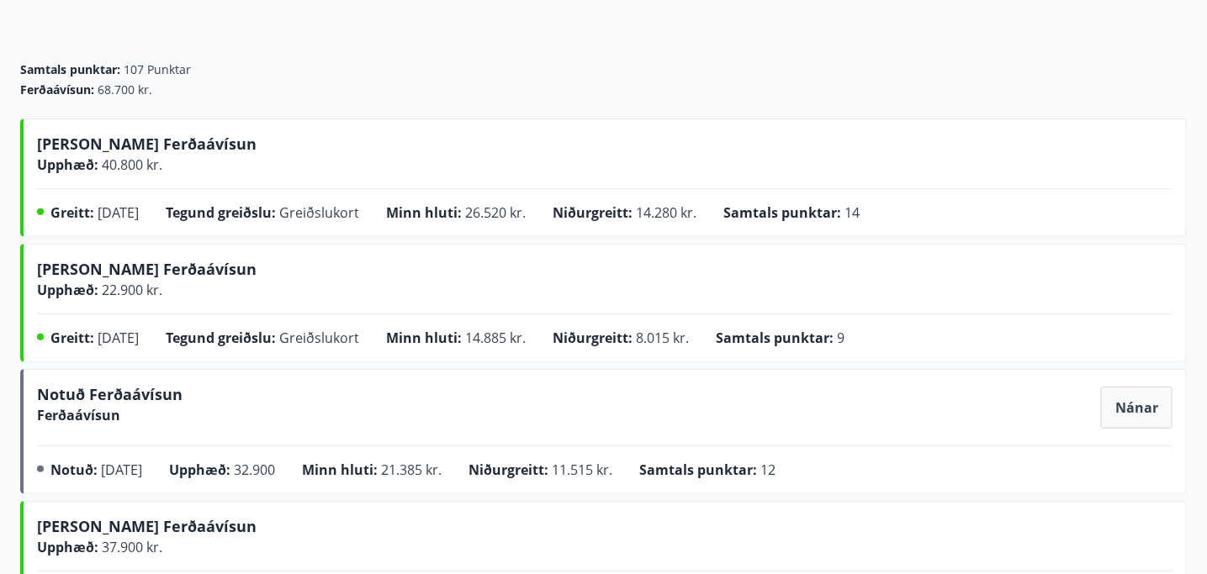
scroll to position [142, 0]
